Goal: Task Accomplishment & Management: Manage account settings

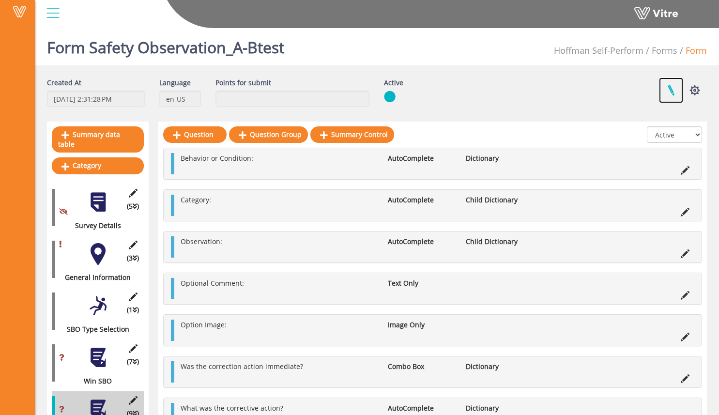
click at [670, 86] on link at bounding box center [671, 90] width 24 height 26
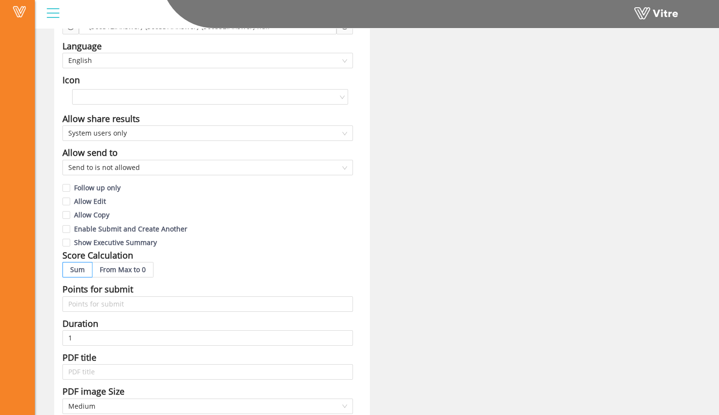
scroll to position [124, 0]
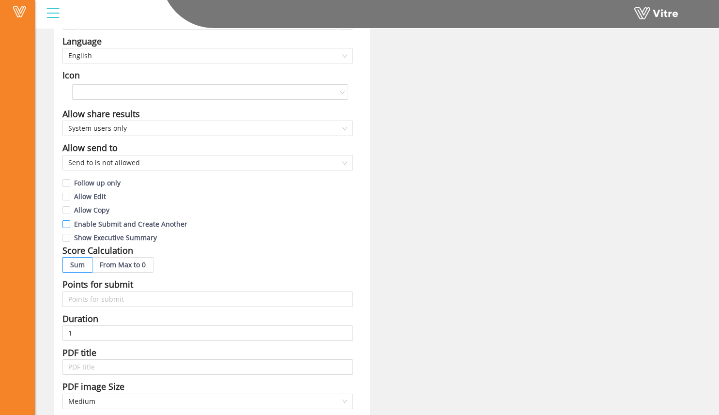
click at [172, 222] on span "Enable Submit and Create Another" at bounding box center [130, 223] width 121 height 9
click at [71, 222] on input "Enable Submit and Create Another" at bounding box center [66, 226] width 9 height 9
checkbox input "true"
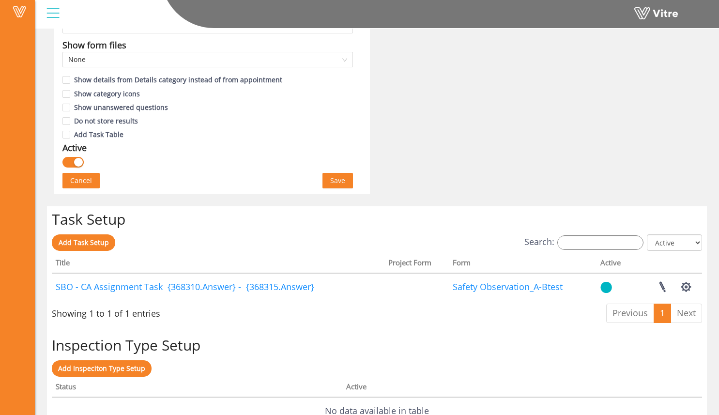
scroll to position [565, 0]
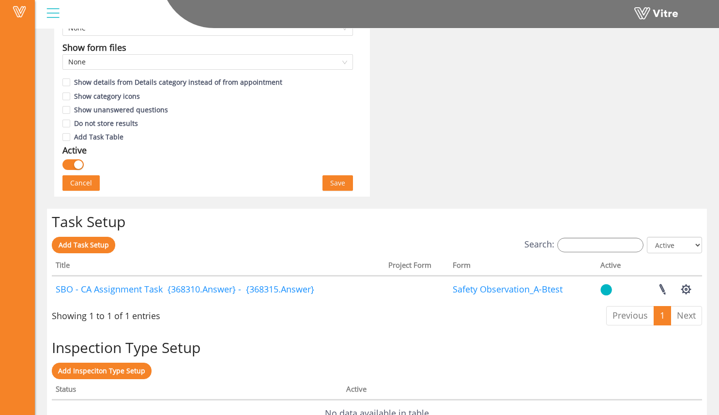
click at [340, 187] on span "Save" at bounding box center [337, 183] width 15 height 11
